Goal: Task Accomplishment & Management: Use online tool/utility

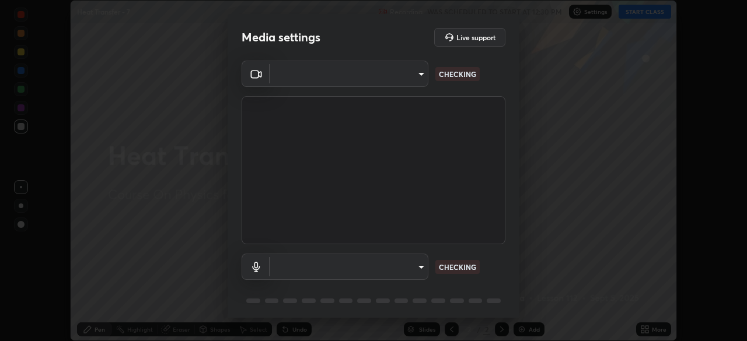
scroll to position [341, 747]
type input "5b0ce39d11be3a435715daab6ad7fa25508616855f5d18a60cdf0faa8df0ce2b"
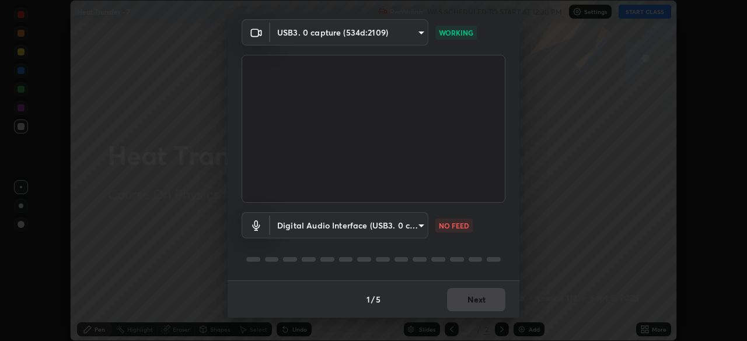
click at [420, 223] on body "Erase all Heat Transfer - 7 Recording WAS SCHEDULED TO START AT 12:30 PM Settin…" at bounding box center [373, 170] width 747 height 341
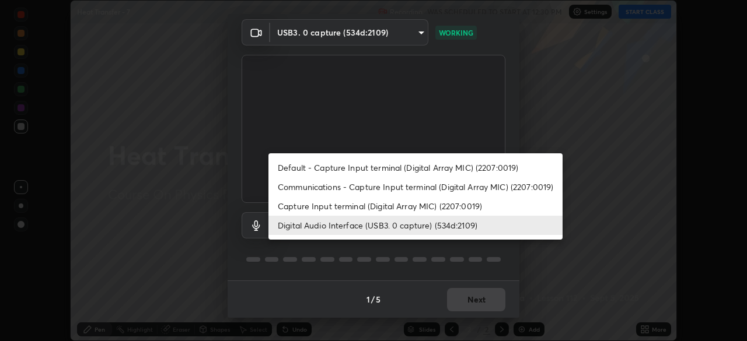
click at [401, 210] on li "Capture Input terminal (Digital Array MIC) (2207:0019)" at bounding box center [415, 206] width 294 height 19
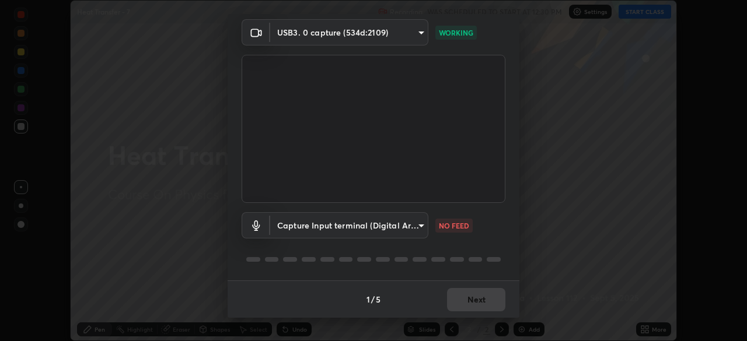
click at [394, 224] on body "Erase all Heat Transfer - 7 Recording WAS SCHEDULED TO START AT 12:30 PM Settin…" at bounding box center [373, 170] width 747 height 341
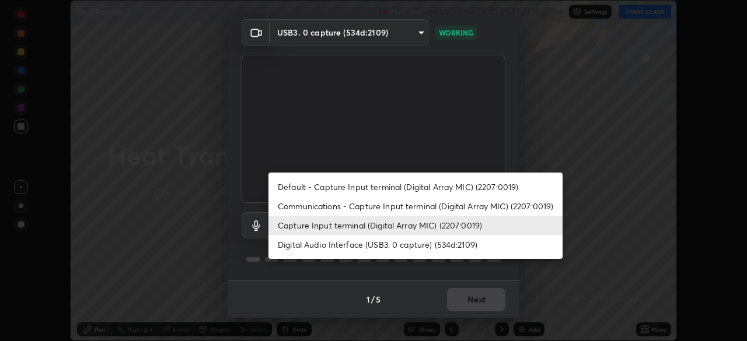
click at [390, 243] on li "Digital Audio Interface (USB3. 0 capture) (534d:2109)" at bounding box center [415, 244] width 294 height 19
type input "a1042adff76ea4b5505a52ff3a0232de4086f7e529f4609d60403d5288817579"
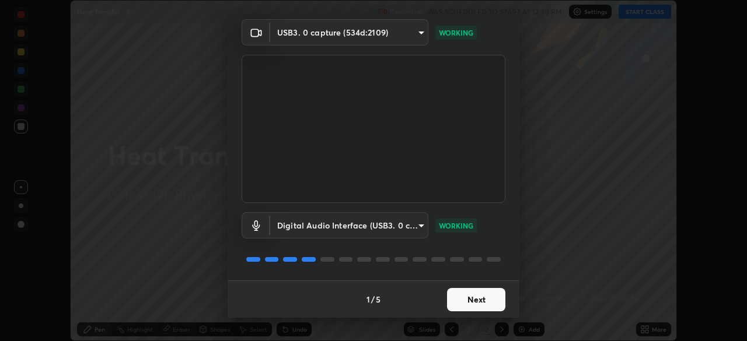
click at [469, 300] on button "Next" at bounding box center [476, 299] width 58 height 23
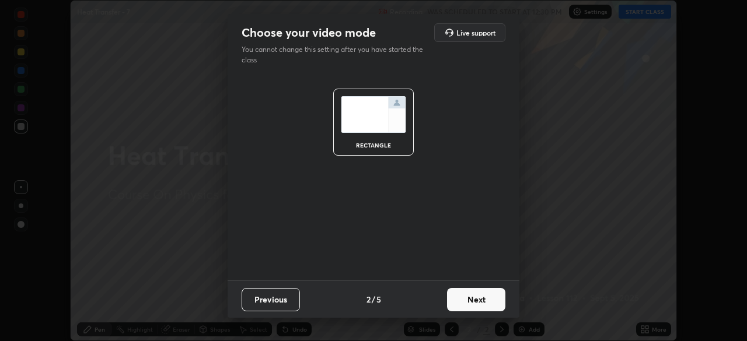
scroll to position [0, 0]
click at [467, 299] on button "Next" at bounding box center [476, 299] width 58 height 23
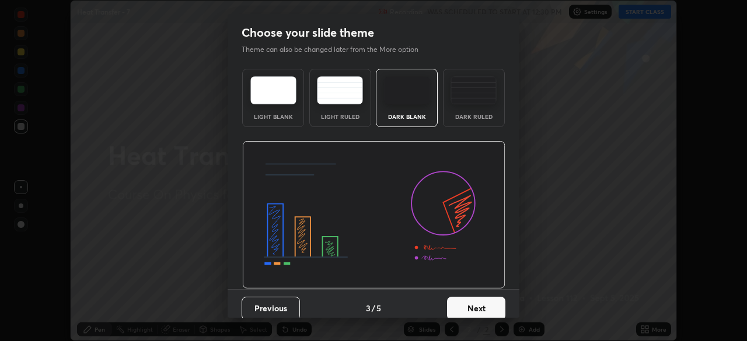
click at [475, 304] on button "Next" at bounding box center [476, 308] width 58 height 23
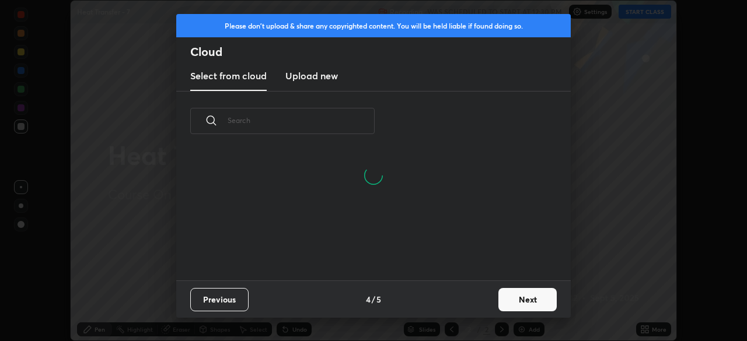
click at [513, 295] on button "Next" at bounding box center [527, 299] width 58 height 23
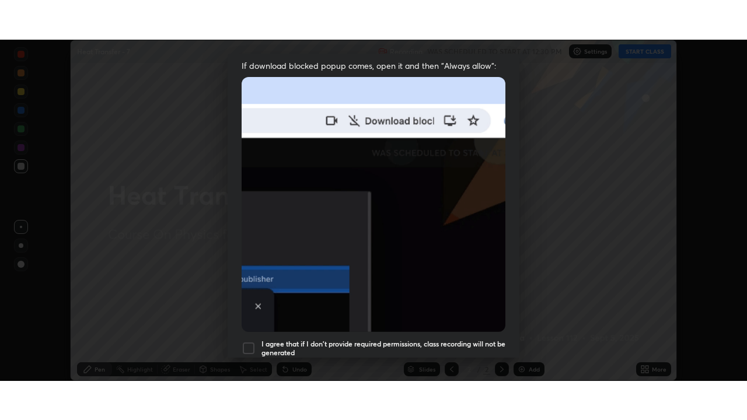
scroll to position [280, 0]
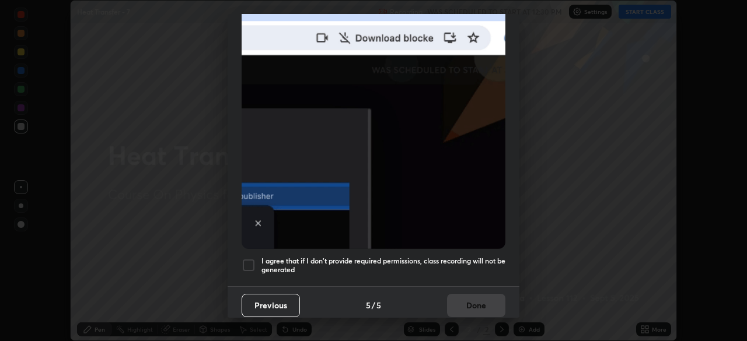
click at [409, 257] on h5 "I agree that if I don't provide required permissions, class recording will not …" at bounding box center [383, 266] width 244 height 18
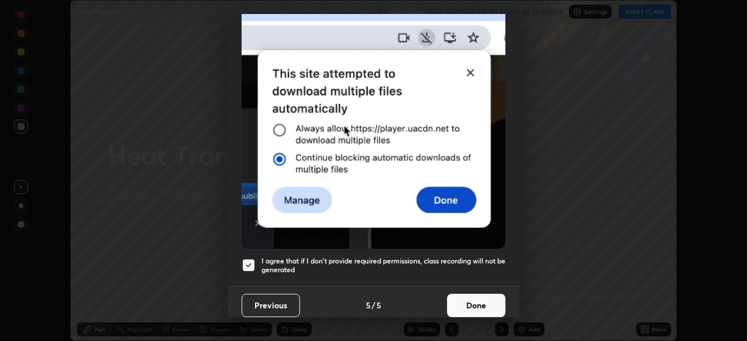
click at [468, 299] on button "Done" at bounding box center [476, 305] width 58 height 23
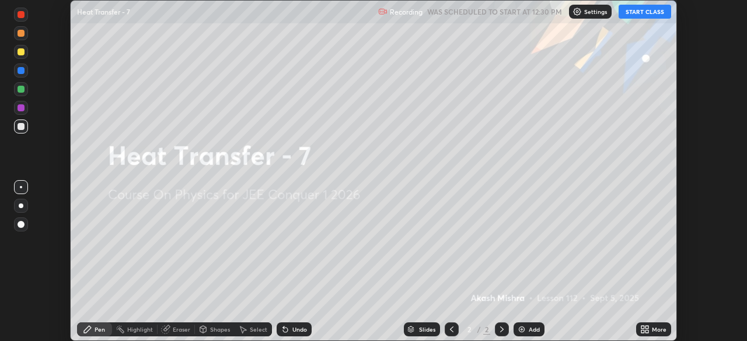
click at [633, 10] on button "START CLASS" at bounding box center [645, 12] width 53 height 14
click at [651, 327] on div "More" at bounding box center [653, 330] width 35 height 14
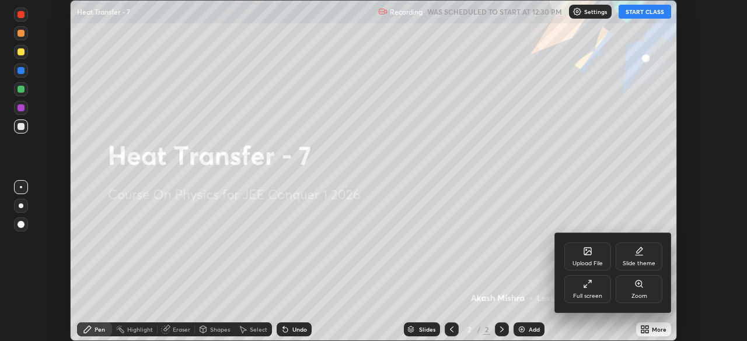
click at [598, 291] on div "Full screen" at bounding box center [587, 289] width 47 height 28
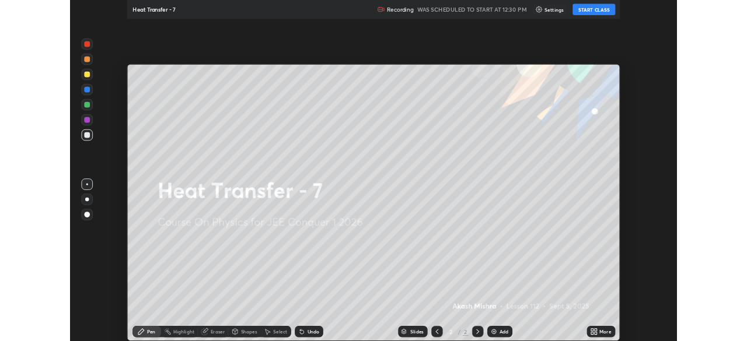
scroll to position [420, 747]
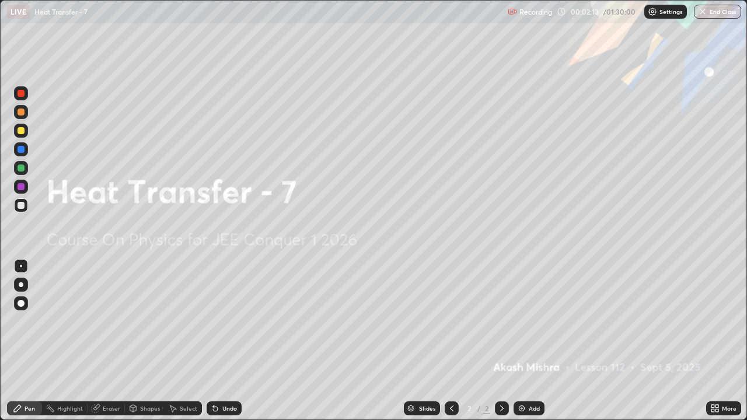
click at [530, 341] on div "Add" at bounding box center [534, 409] width 11 height 6
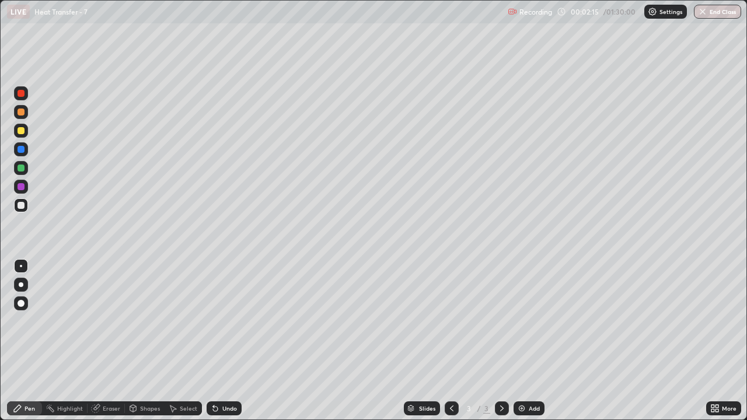
click at [27, 128] on div at bounding box center [21, 131] width 14 height 14
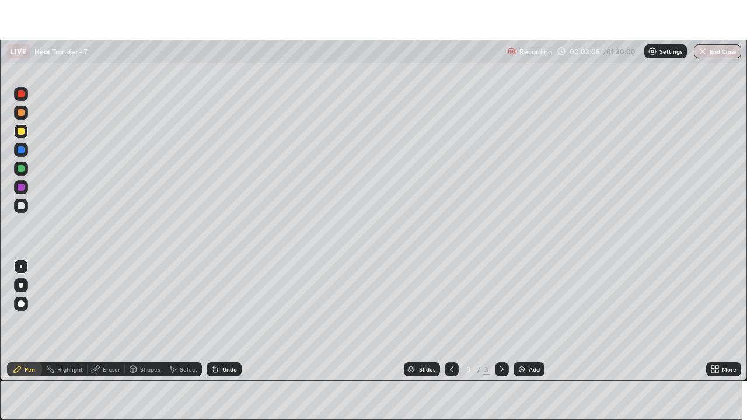
scroll to position [58009, 57604]
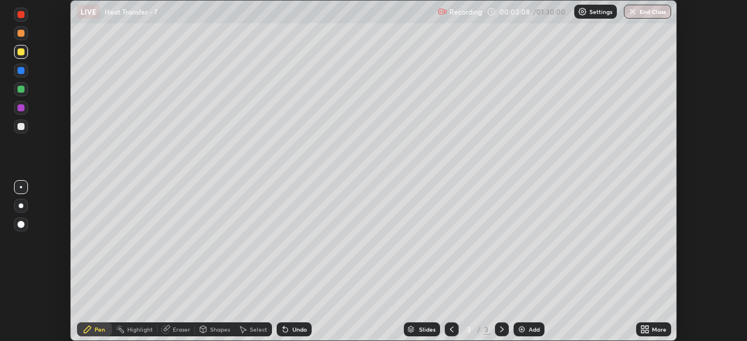
click at [646, 328] on icon at bounding box center [646, 327] width 3 height 3
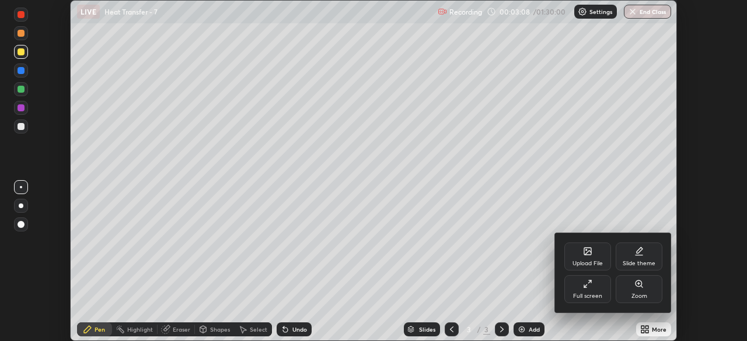
click at [584, 284] on icon at bounding box center [587, 284] width 9 height 9
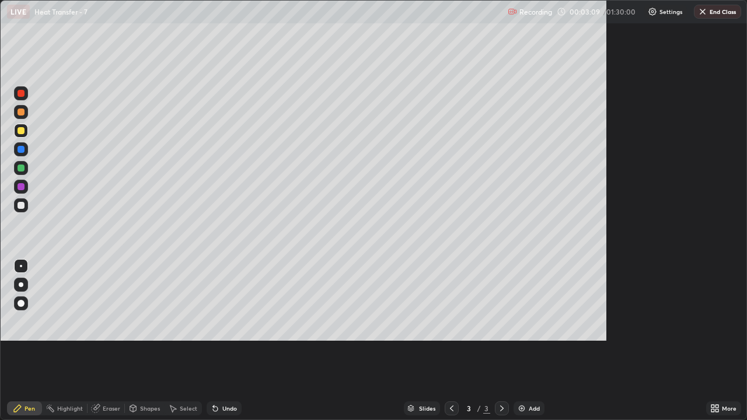
scroll to position [420, 747]
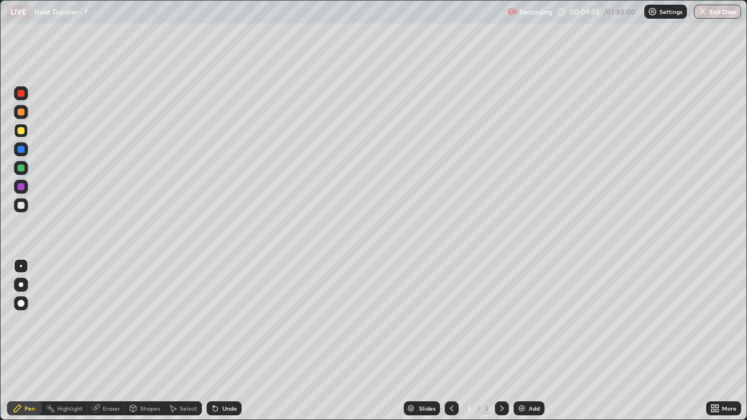
click at [23, 170] on div at bounding box center [21, 168] width 7 height 7
click at [227, 341] on div "Undo" at bounding box center [229, 409] width 15 height 6
click at [229, 341] on div "Undo" at bounding box center [229, 409] width 15 height 6
click at [226, 341] on div "Undo" at bounding box center [229, 409] width 15 height 6
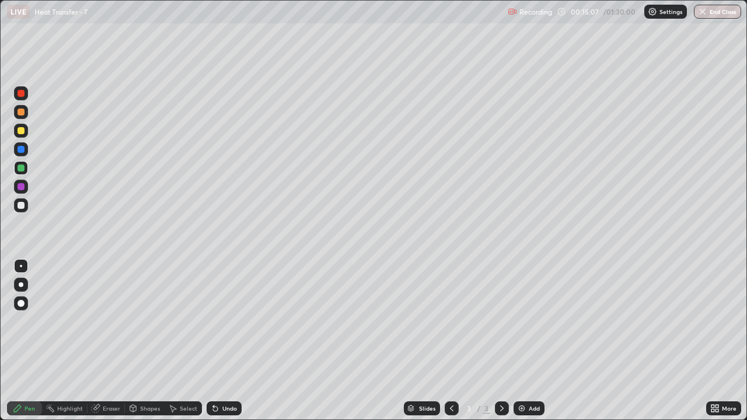
click at [23, 207] on div at bounding box center [21, 205] width 7 height 7
click at [222, 341] on div "Undo" at bounding box center [224, 408] width 35 height 14
click at [223, 341] on div "Undo" at bounding box center [229, 409] width 15 height 6
click at [222, 341] on div "Undo" at bounding box center [224, 408] width 35 height 14
click at [523, 341] on img at bounding box center [521, 408] width 9 height 9
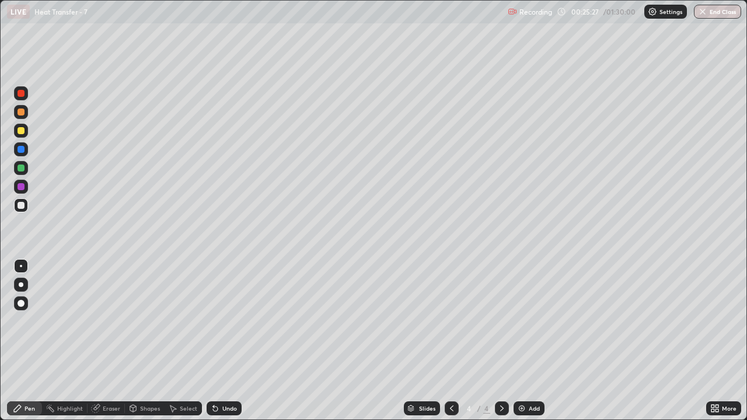
click at [23, 128] on div at bounding box center [21, 130] width 7 height 7
click at [229, 341] on div "Undo" at bounding box center [229, 409] width 15 height 6
click at [529, 341] on div "Add" at bounding box center [534, 409] width 11 height 6
click at [222, 341] on div "Undo" at bounding box center [229, 409] width 15 height 6
click at [23, 205] on div at bounding box center [21, 205] width 7 height 7
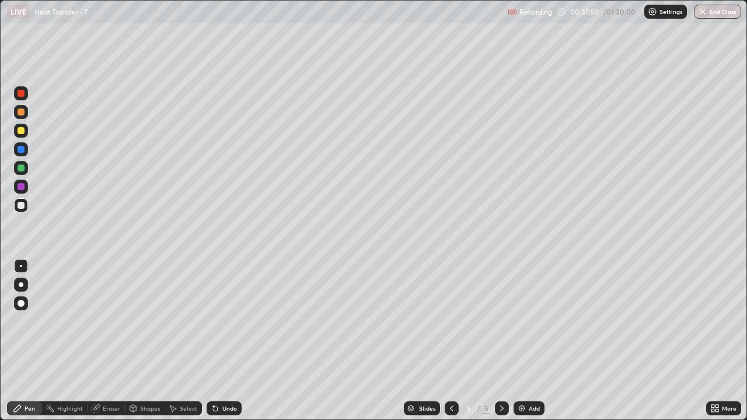
click at [22, 131] on div at bounding box center [21, 130] width 7 height 7
click at [22, 169] on div at bounding box center [21, 168] width 7 height 7
click at [222, 341] on div "Undo" at bounding box center [229, 409] width 15 height 6
click at [226, 341] on div "Undo" at bounding box center [224, 408] width 35 height 14
click at [525, 341] on div "Add" at bounding box center [528, 408] width 31 height 14
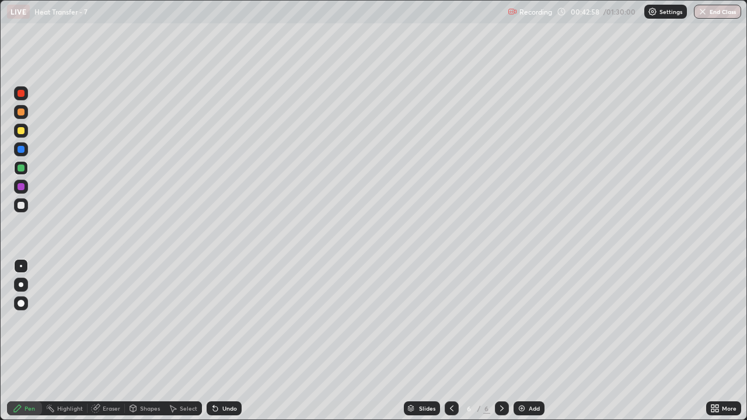
click at [22, 207] on div at bounding box center [21, 205] width 7 height 7
click at [22, 131] on div at bounding box center [21, 130] width 7 height 7
click at [222, 341] on div "Undo" at bounding box center [224, 408] width 35 height 14
click at [22, 169] on div at bounding box center [21, 168] width 7 height 7
click at [223, 341] on div "Undo" at bounding box center [224, 408] width 35 height 14
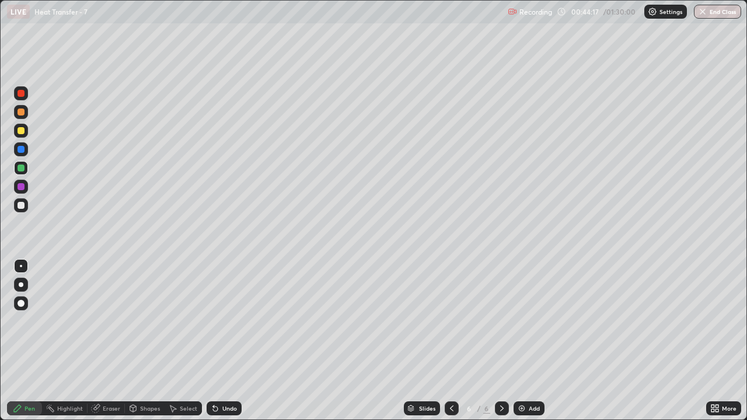
click at [225, 341] on div "Undo" at bounding box center [224, 408] width 35 height 14
click at [19, 131] on div at bounding box center [21, 130] width 7 height 7
click at [534, 341] on div "Add" at bounding box center [534, 409] width 11 height 6
click at [214, 341] on icon at bounding box center [215, 409] width 5 height 5
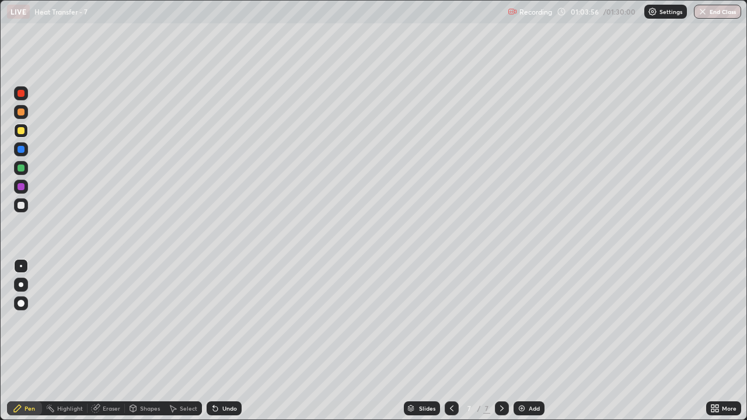
click at [223, 341] on div "Undo" at bounding box center [229, 409] width 15 height 6
click at [225, 341] on div "Undo" at bounding box center [229, 409] width 15 height 6
click at [229, 341] on div "Undo" at bounding box center [229, 409] width 15 height 6
click at [226, 341] on div "Undo" at bounding box center [229, 409] width 15 height 6
click at [221, 341] on div "Undo" at bounding box center [224, 408] width 35 height 14
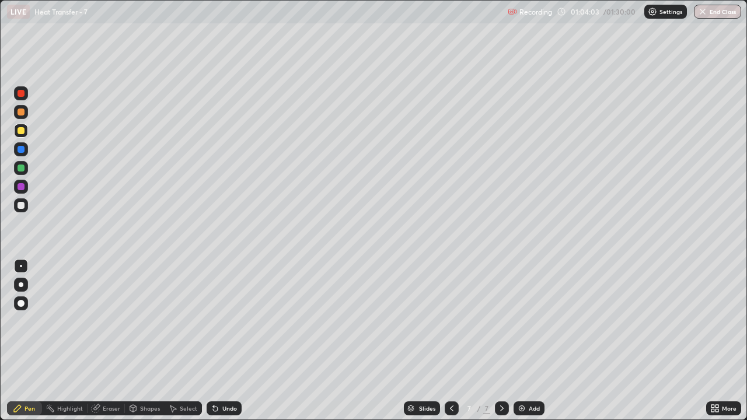
click at [219, 341] on div "Undo" at bounding box center [224, 408] width 35 height 14
click at [220, 341] on div "Undo" at bounding box center [224, 408] width 35 height 14
click at [222, 341] on div "Undo" at bounding box center [229, 409] width 15 height 6
click at [223, 341] on div "Undo" at bounding box center [229, 409] width 15 height 6
click at [522, 341] on img at bounding box center [521, 408] width 9 height 9
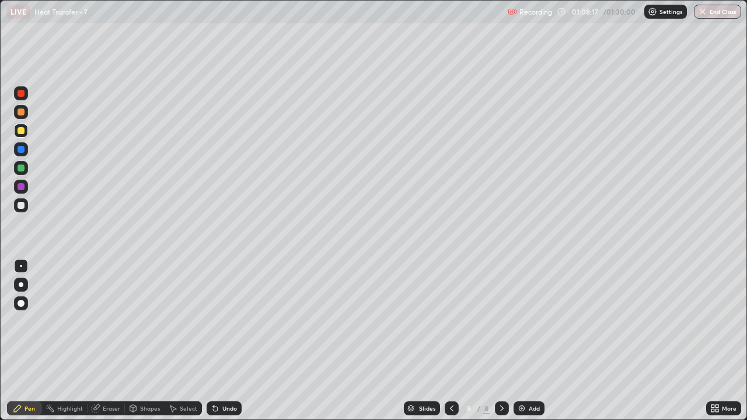
click at [25, 206] on div at bounding box center [21, 205] width 14 height 14
click at [26, 132] on div at bounding box center [21, 131] width 14 height 14
click at [21, 205] on div at bounding box center [21, 205] width 7 height 7
click at [96, 341] on icon at bounding box center [96, 409] width 8 height 8
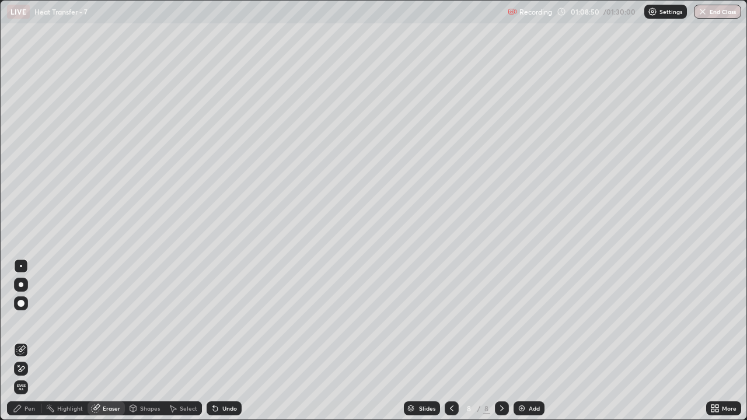
click at [32, 341] on div "Pen" at bounding box center [30, 409] width 11 height 6
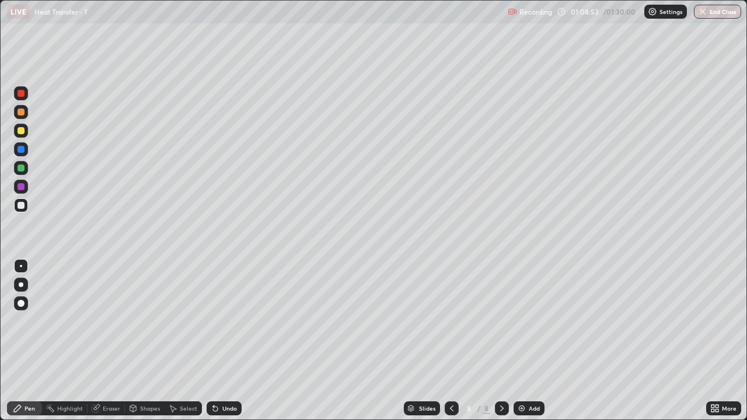
click at [23, 168] on div at bounding box center [21, 168] width 7 height 7
click at [230, 341] on div "Undo" at bounding box center [224, 408] width 35 height 14
click at [224, 341] on div "Undo" at bounding box center [224, 408] width 35 height 14
click at [228, 341] on div "Undo" at bounding box center [229, 409] width 15 height 6
click at [226, 341] on div "Undo" at bounding box center [224, 408] width 35 height 14
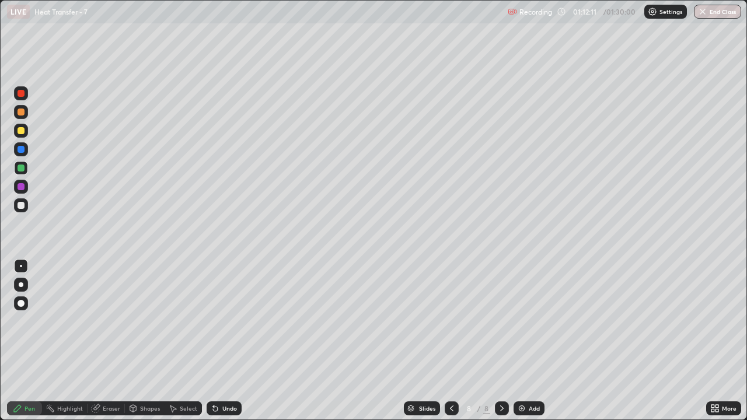
click at [225, 341] on div "Undo" at bounding box center [224, 408] width 35 height 14
click at [712, 12] on button "End Class" at bounding box center [717, 12] width 47 height 14
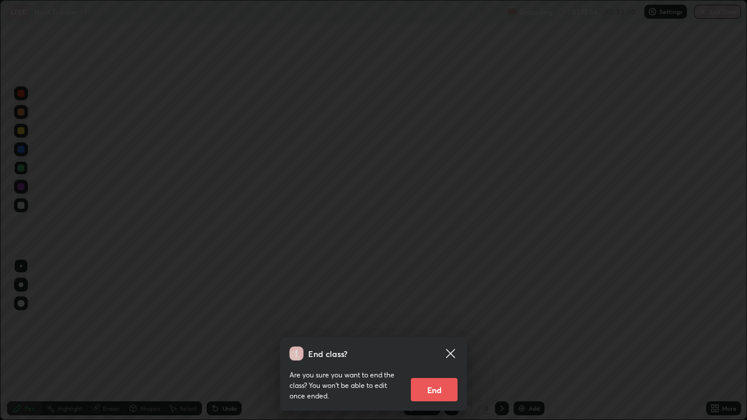
click at [429, 341] on button "End" at bounding box center [434, 389] width 47 height 23
